Goal: Task Accomplishment & Management: Manage account settings

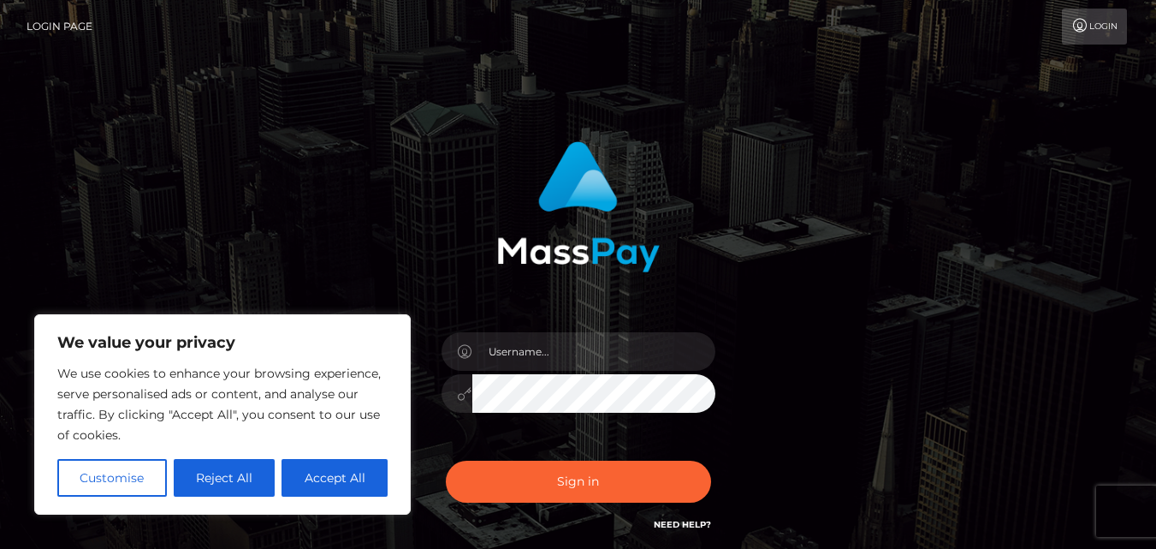
click at [1093, 32] on link "Login" at bounding box center [1094, 27] width 65 height 36
click at [509, 353] on input "text" at bounding box center [594, 351] width 243 height 39
click at [563, 349] on input "text" at bounding box center [594, 351] width 243 height 39
click at [246, 487] on button "Reject All" at bounding box center [225, 478] width 102 height 38
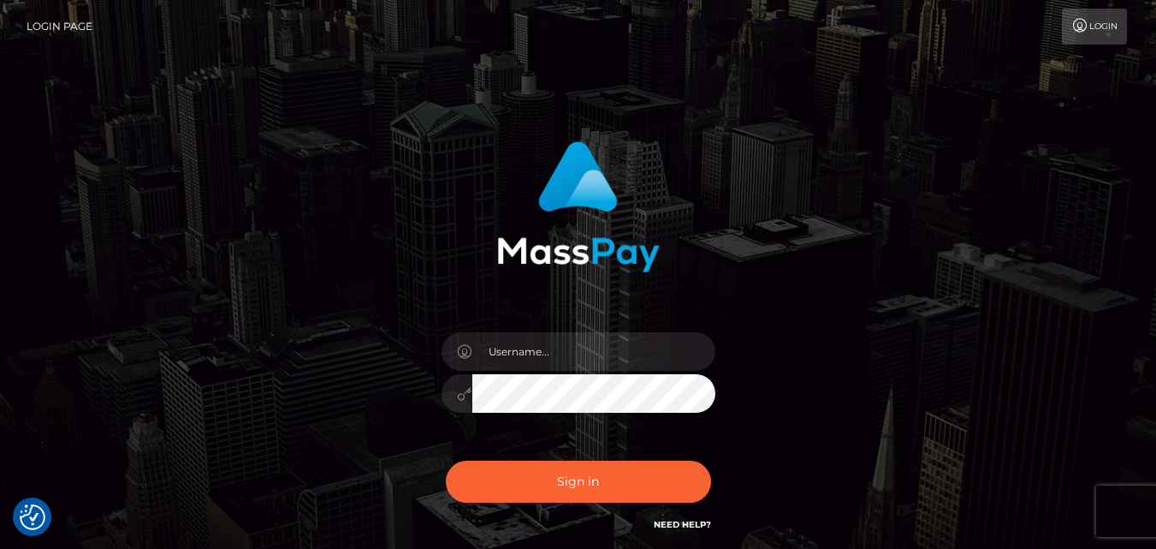
scroll to position [144, 0]
